Goal: Transaction & Acquisition: Book appointment/travel/reservation

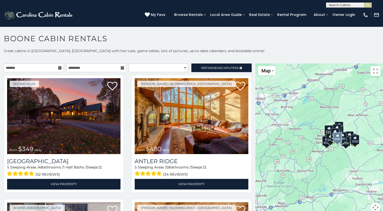
click at [249, 175] on div "[PERSON_NAME] / Blowing Rock, [GEOGRAPHIC_DATA] from $480 daily [GEOGRAPHIC_DAT…" at bounding box center [192, 135] width 128 height 121
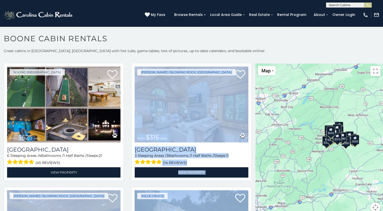
drag, startPoint x: 250, startPoint y: 93, endPoint x: 251, endPoint y: 121, distance: 28.1
click at [251, 121] on div "**********" at bounding box center [128, 141] width 256 height 155
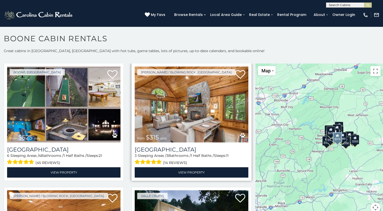
drag, startPoint x: 251, startPoint y: 121, endPoint x: 246, endPoint y: 102, distance: 20.1
click at [246, 102] on div "[PERSON_NAME] / Blowing Rock, [GEOGRAPHIC_DATA] from $315 daily [GEOGRAPHIC_DAT…" at bounding box center [192, 122] width 120 height 118
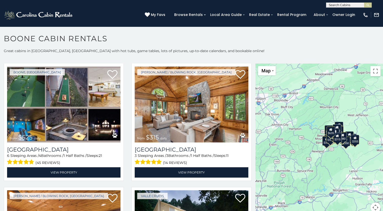
scroll to position [3, 0]
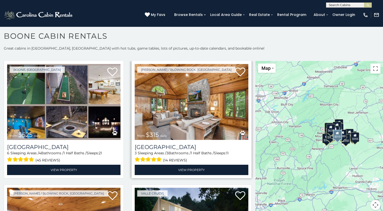
click at [221, 103] on img at bounding box center [192, 102] width 114 height 76
click at [223, 103] on img at bounding box center [192, 102] width 114 height 76
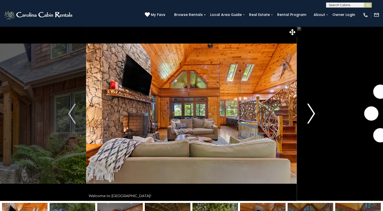
click at [314, 111] on img "Next" at bounding box center [312, 114] width 8 height 20
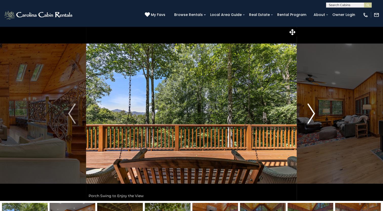
click at [314, 111] on img "Next" at bounding box center [312, 114] width 8 height 20
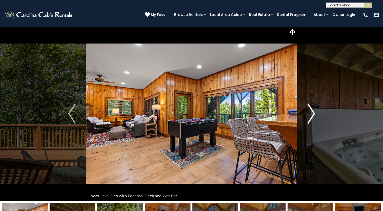
click at [314, 111] on img "Next" at bounding box center [312, 114] width 8 height 20
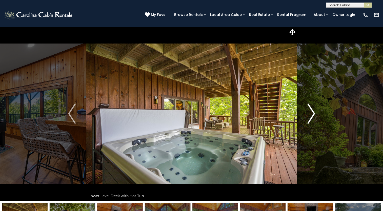
click at [314, 111] on img "Next" at bounding box center [312, 114] width 8 height 20
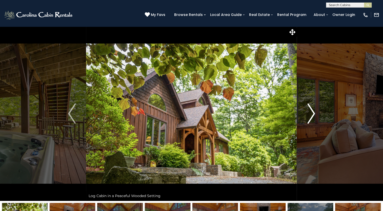
click at [314, 111] on img "Next" at bounding box center [312, 114] width 8 height 20
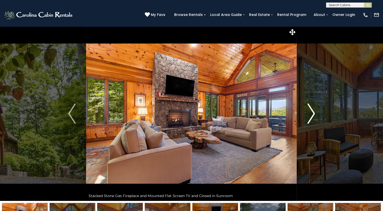
click at [314, 111] on img "Next" at bounding box center [312, 114] width 8 height 20
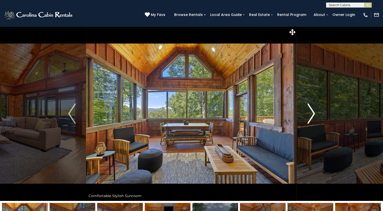
click at [314, 111] on img "Next" at bounding box center [312, 114] width 8 height 20
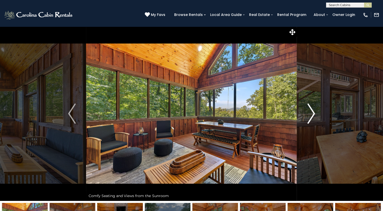
click at [314, 111] on img "Next" at bounding box center [312, 114] width 8 height 20
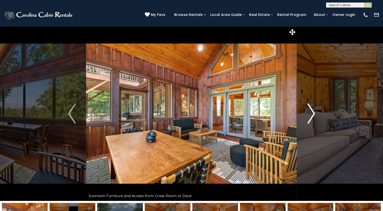
click at [314, 111] on img "Next" at bounding box center [312, 114] width 8 height 20
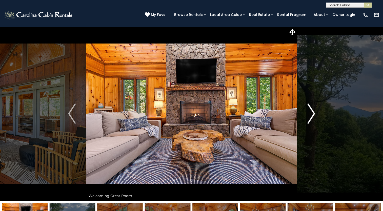
click at [314, 111] on img "Next" at bounding box center [312, 114] width 8 height 20
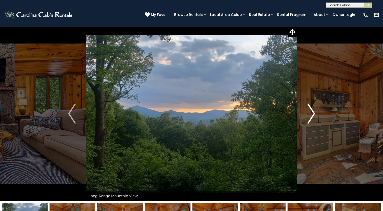
click at [314, 111] on img "Next" at bounding box center [312, 114] width 8 height 20
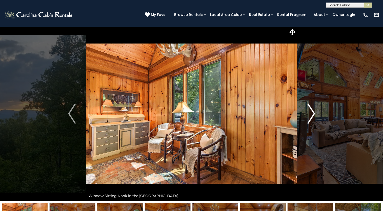
click at [314, 111] on img "Next" at bounding box center [312, 114] width 8 height 20
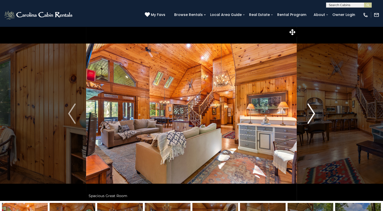
click at [314, 111] on img "Next" at bounding box center [312, 114] width 8 height 20
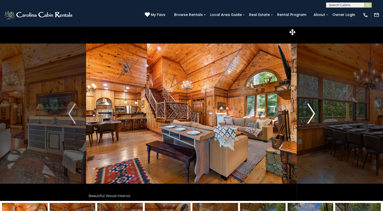
click at [314, 111] on img "Next" at bounding box center [312, 114] width 8 height 20
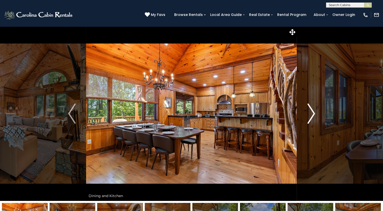
click at [314, 111] on img "Next" at bounding box center [312, 114] width 8 height 20
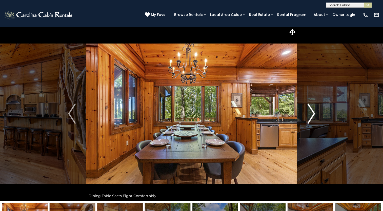
click at [314, 111] on img "Next" at bounding box center [312, 114] width 8 height 20
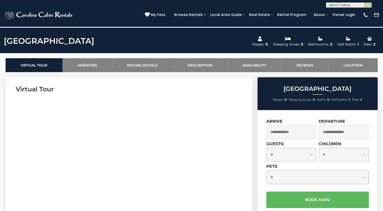
scroll to position [253, 0]
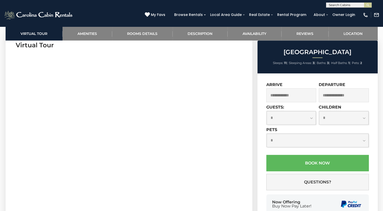
click at [312, 119] on select "**********" at bounding box center [292, 117] width 50 height 13
select select "*"
click at [267, 112] on select "**********" at bounding box center [292, 117] width 50 height 13
click at [275, 143] on select "**********" at bounding box center [318, 140] width 102 height 13
click at [248, 156] on section "Virtual Tour" at bounding box center [129, 171] width 247 height 277
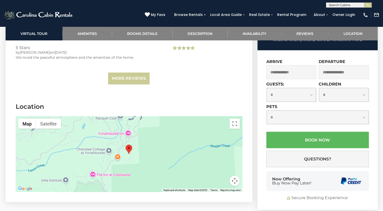
scroll to position [1325, 0]
